Goal: Transaction & Acquisition: Purchase product/service

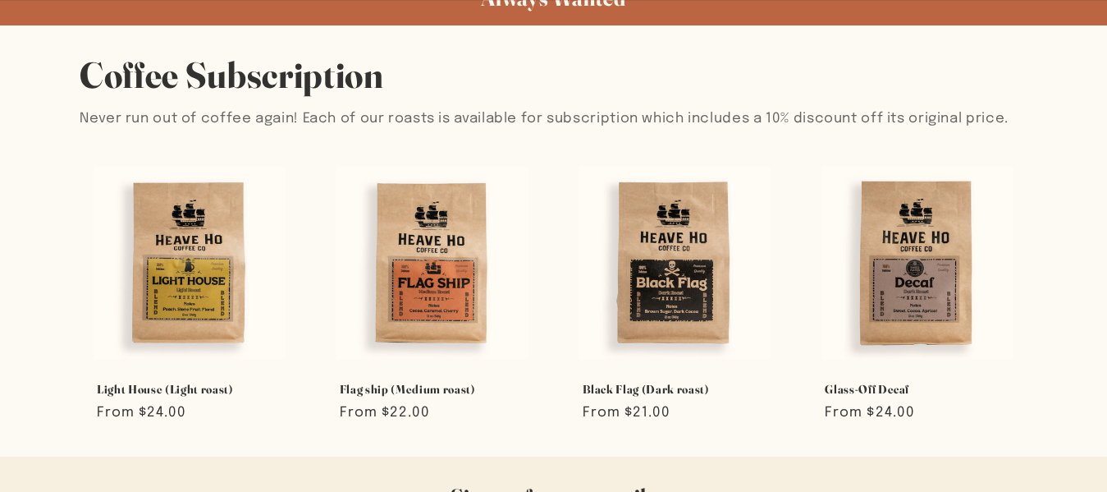
scroll to position [851, 0]
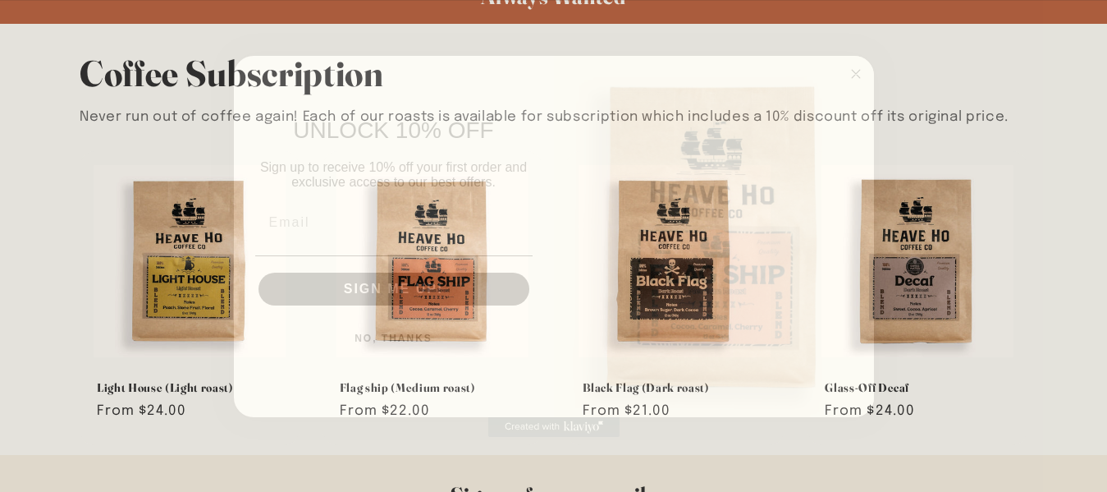
click at [857, 75] on circle "Close dialog" at bounding box center [855, 73] width 19 height 19
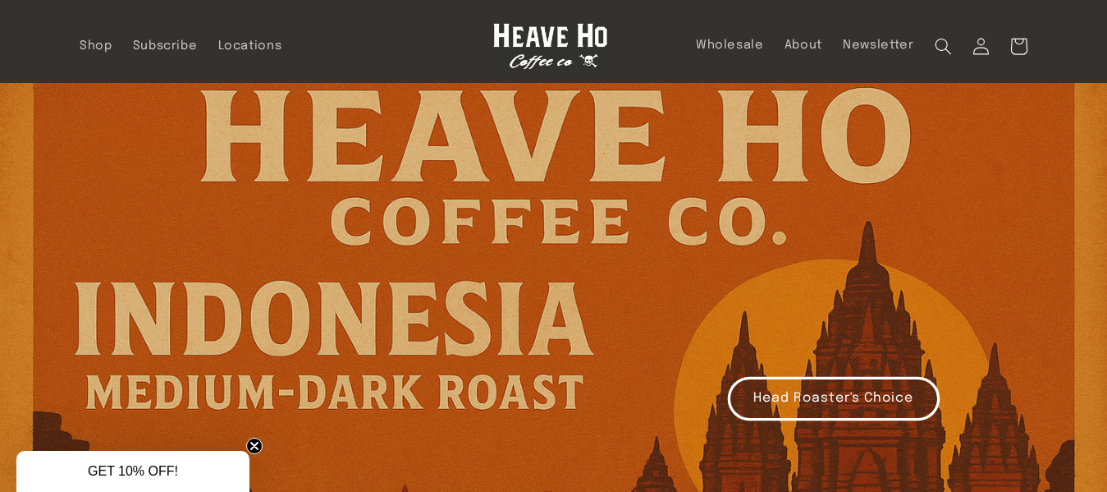
scroll to position [0, 0]
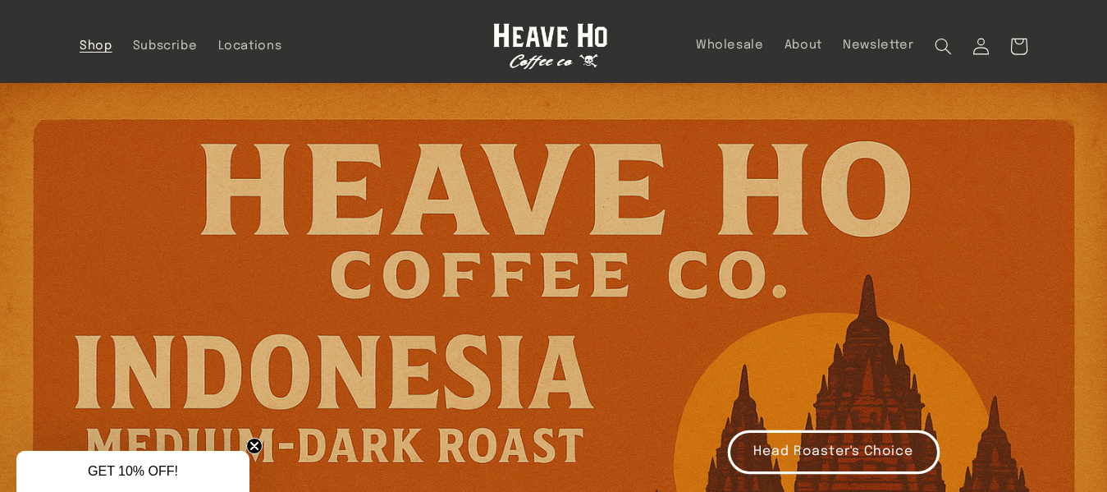
click at [87, 43] on span "Shop" at bounding box center [96, 47] width 33 height 16
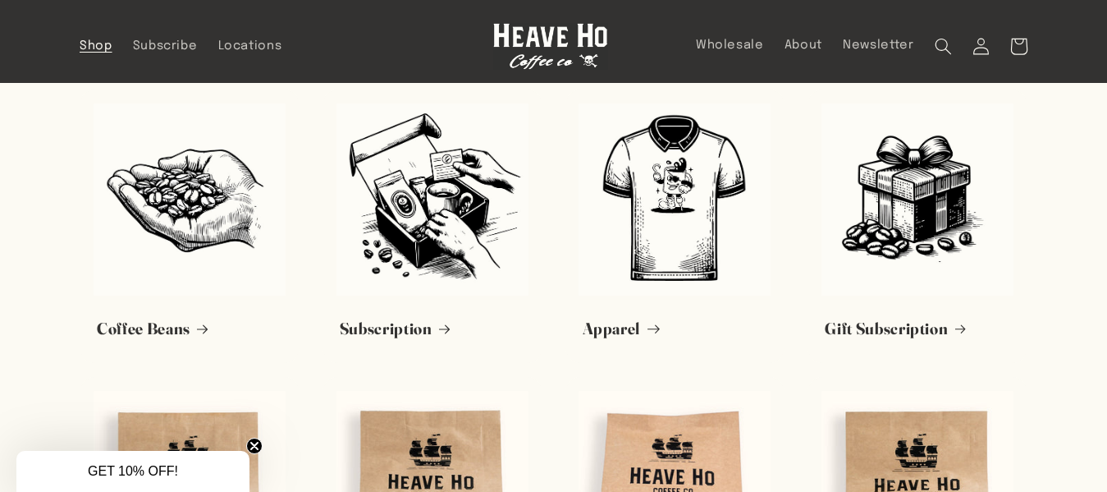
click at [625, 318] on link "Apparel" at bounding box center [675, 328] width 185 height 21
